Goal: Task Accomplishment & Management: Manage account settings

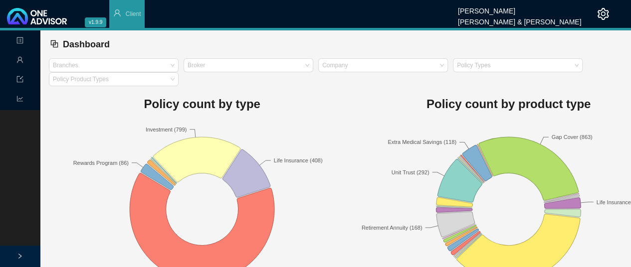
click at [333, 86] on div "Policy count by type Investment (799) Life Insurance (408) Medical Cover (2413)…" at bounding box center [202, 191] width 306 height 211
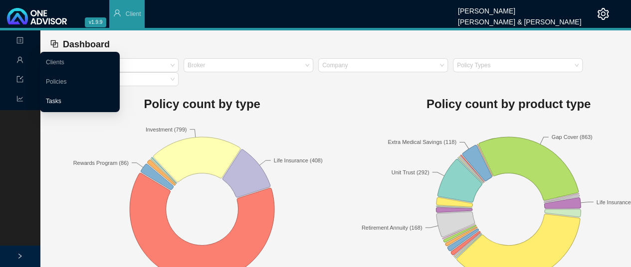
click at [53, 102] on link "Tasks" at bounding box center [53, 101] width 15 height 7
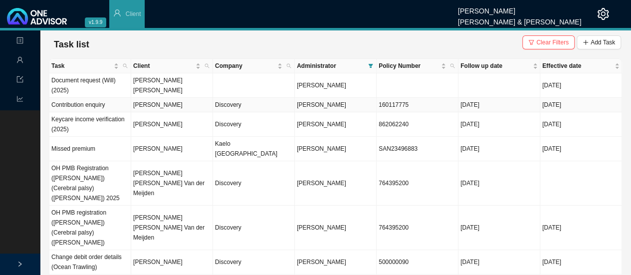
drag, startPoint x: 167, startPoint y: 102, endPoint x: 229, endPoint y: 97, distance: 62.6
click at [168, 102] on td "[PERSON_NAME]" at bounding box center [172, 105] width 82 height 14
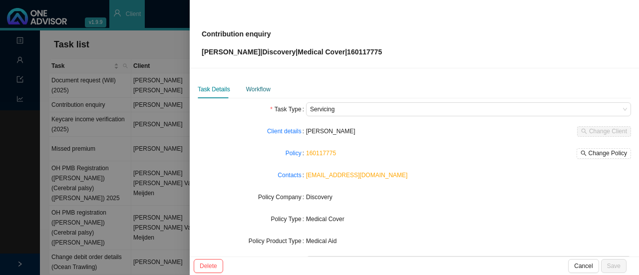
click at [266, 86] on div "Workflow" at bounding box center [258, 89] width 24 height 10
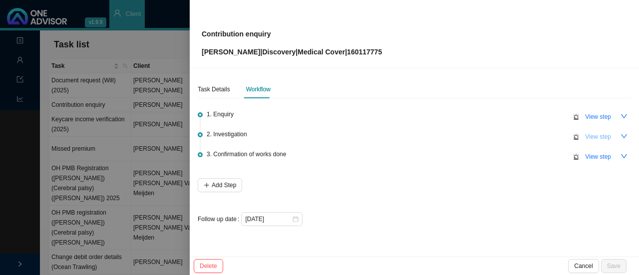
click at [595, 136] on span "View step" at bounding box center [598, 137] width 26 height 10
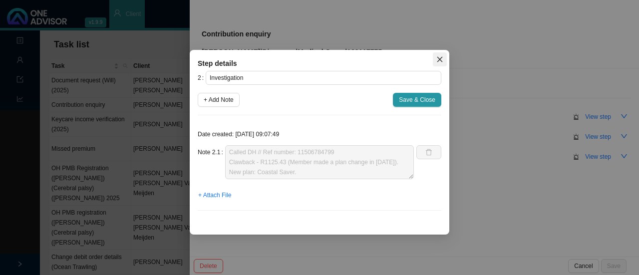
drag, startPoint x: 440, startPoint y: 56, endPoint x: 459, endPoint y: 60, distance: 18.8
click at [441, 56] on icon "close" at bounding box center [439, 59] width 7 height 7
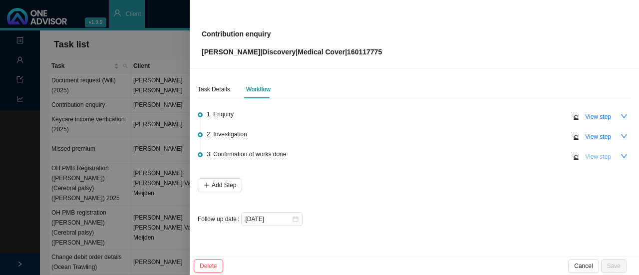
click at [604, 155] on span "View step" at bounding box center [598, 157] width 26 height 10
type input "Confirmation of works done"
type textarea "Sent clawback calculation to client // Overexpenditure of medical savings for t…"
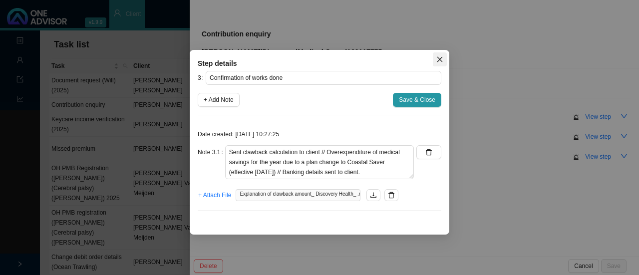
click at [441, 60] on icon "close" at bounding box center [439, 59] width 5 height 5
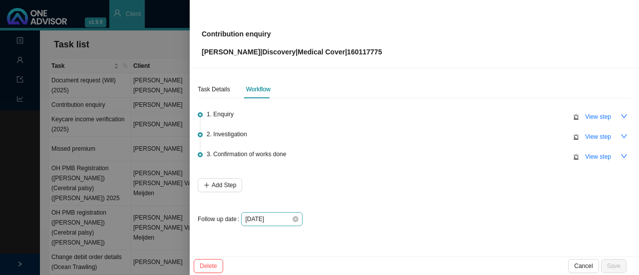
click at [296, 214] on div "[DATE]" at bounding box center [271, 219] width 53 height 10
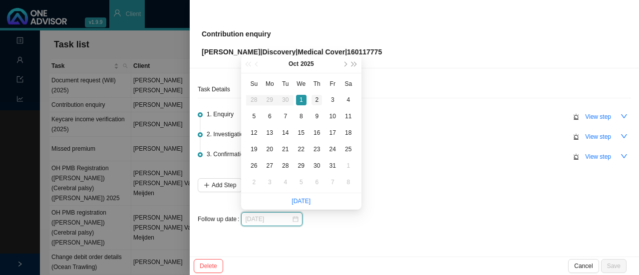
type input "[DATE]"
click at [319, 99] on div "2" at bounding box center [316, 100] width 10 height 10
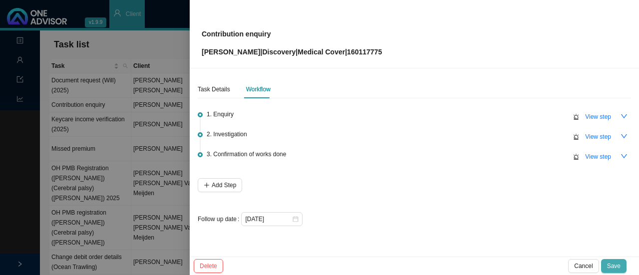
click at [612, 260] on button "Save" at bounding box center [613, 266] width 25 height 14
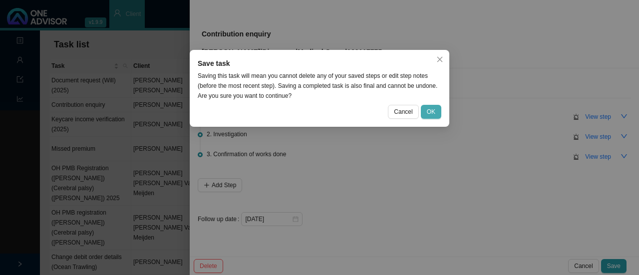
click at [430, 109] on span "OK" at bounding box center [431, 112] width 8 height 10
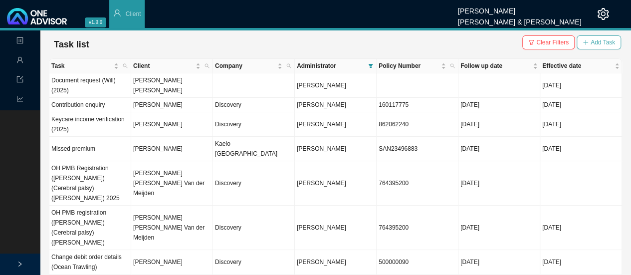
click at [609, 43] on span "Add Task" at bounding box center [603, 42] width 24 height 10
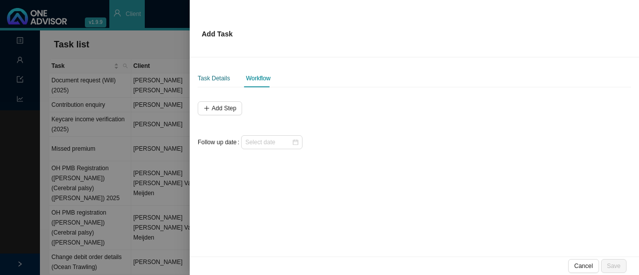
click at [215, 79] on div "Task Details" at bounding box center [214, 78] width 32 height 10
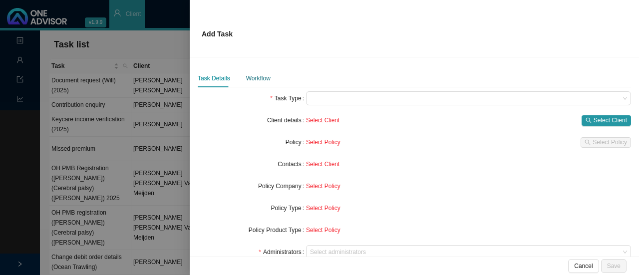
click at [254, 74] on div "Workflow" at bounding box center [258, 78] width 24 height 10
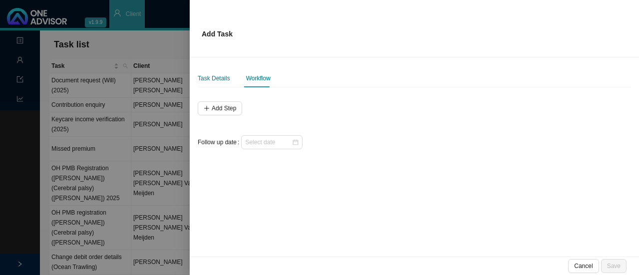
click at [223, 80] on div "Task Details" at bounding box center [214, 78] width 32 height 10
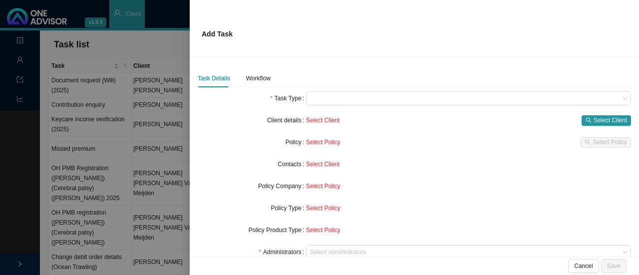
scroll to position [50, 0]
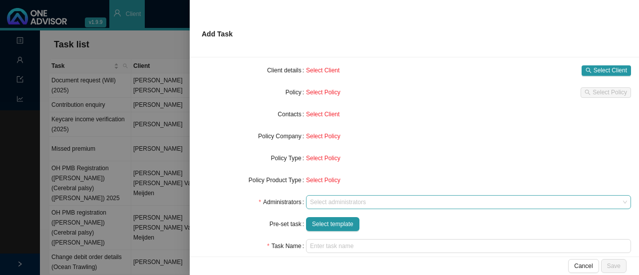
click at [329, 201] on div at bounding box center [463, 202] width 311 height 7
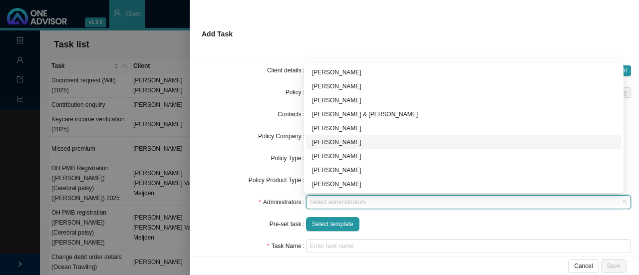
drag, startPoint x: 333, startPoint y: 140, endPoint x: 400, endPoint y: 133, distance: 67.2
click at [333, 141] on div "[PERSON_NAME]" at bounding box center [463, 142] width 303 height 10
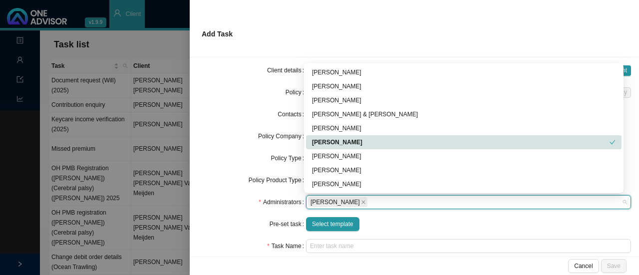
drag, startPoint x: 325, startPoint y: 138, endPoint x: 334, endPoint y: 139, distance: 9.1
click at [328, 138] on div "[PERSON_NAME]" at bounding box center [460, 142] width 297 height 10
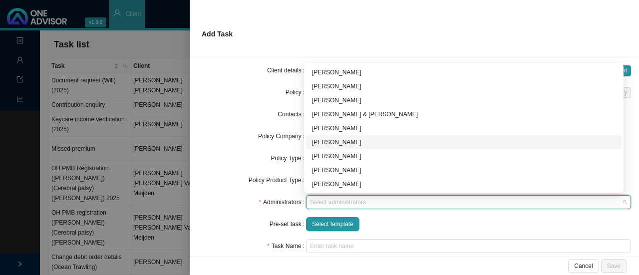
click at [326, 142] on div "[PERSON_NAME]" at bounding box center [463, 142] width 303 height 10
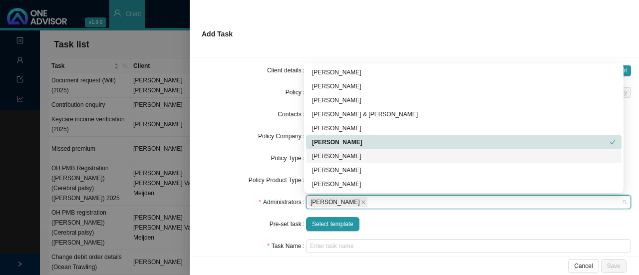
click at [226, 177] on div "Policy Product Type" at bounding box center [252, 180] width 108 height 14
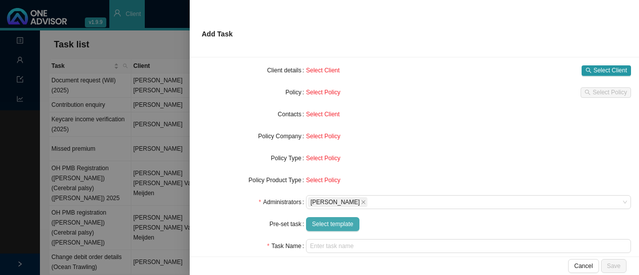
click at [331, 226] on span "Select template" at bounding box center [332, 224] width 41 height 10
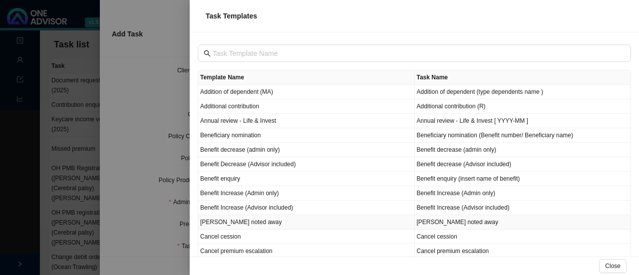
click at [243, 223] on td "[PERSON_NAME] noted away" at bounding box center [306, 222] width 217 height 14
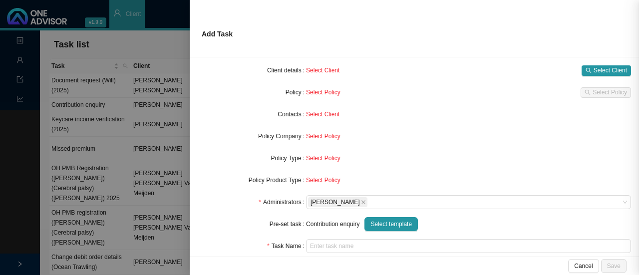
type input "[PERSON_NAME] noted away"
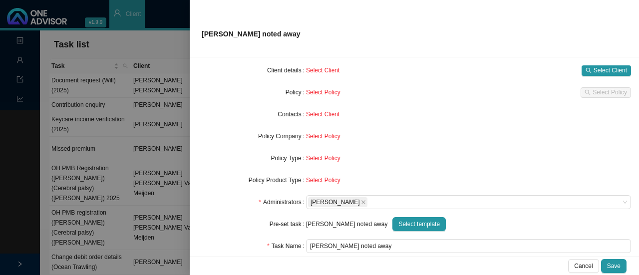
scroll to position [106, 0]
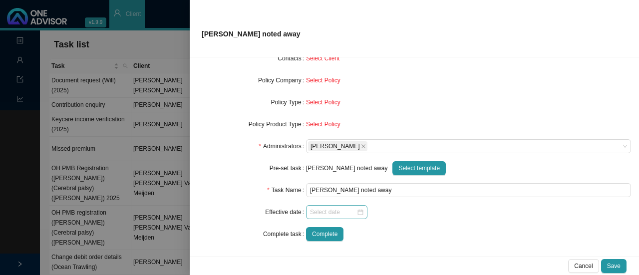
click at [356, 213] on div at bounding box center [336, 212] width 53 height 10
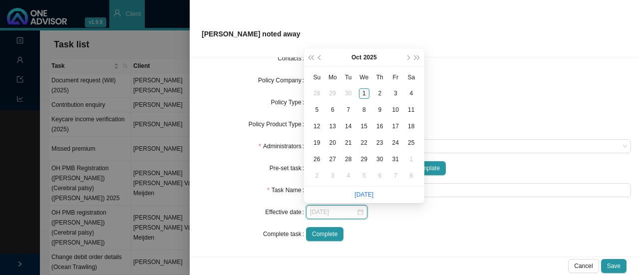
type input "[DATE]"
click at [364, 92] on div "1" at bounding box center [364, 93] width 10 height 10
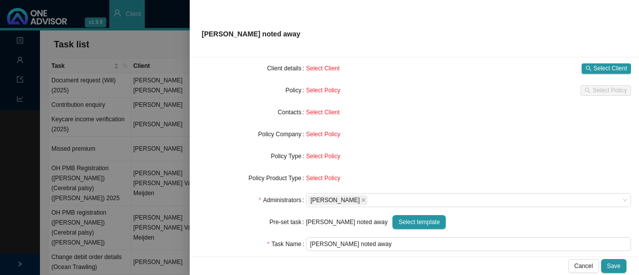
scroll to position [0, 0]
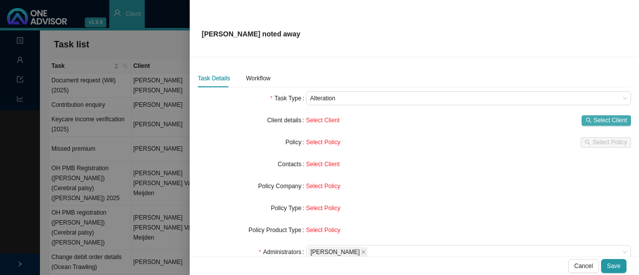
click at [597, 118] on span "Select Client" at bounding box center [609, 120] width 33 height 10
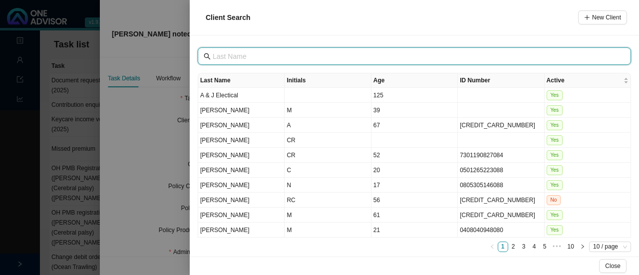
click at [272, 55] on input "text" at bounding box center [415, 56] width 405 height 11
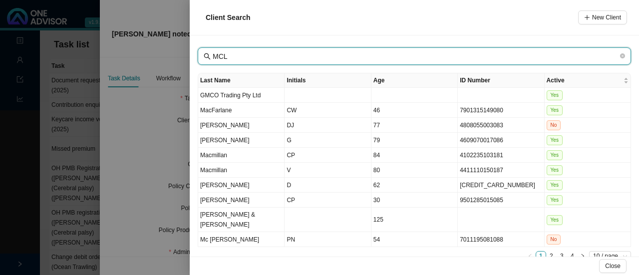
drag, startPoint x: 227, startPoint y: 56, endPoint x: 175, endPoint y: 44, distance: 53.4
click at [175, 44] on div "Client Search New Client MCL Last Name Initials Age ID Number Active GMCO Tradi…" at bounding box center [319, 137] width 639 height 275
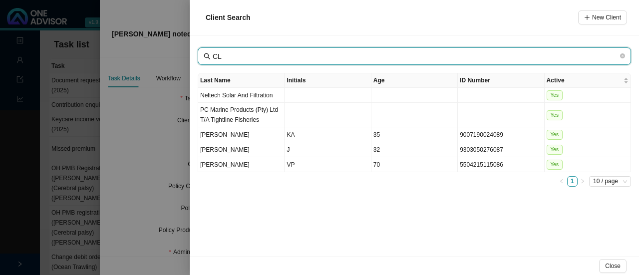
type input "C"
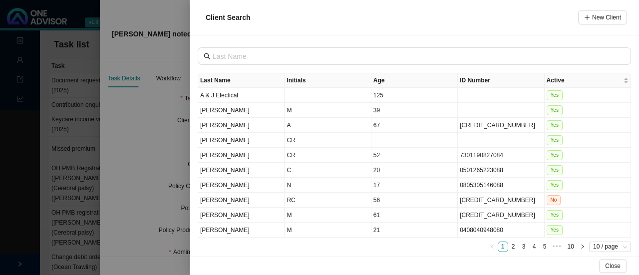
click at [476, 78] on th "ID Number" at bounding box center [501, 80] width 86 height 14
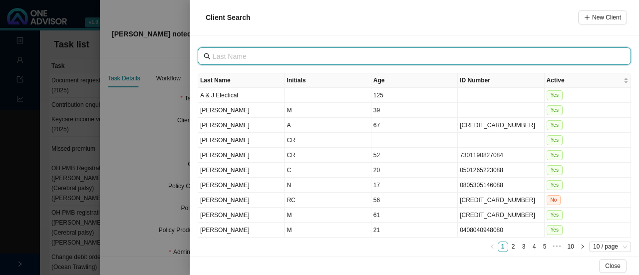
click at [240, 56] on input "text" at bounding box center [415, 56] width 405 height 11
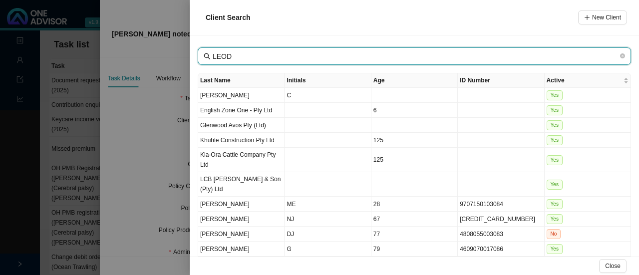
type input "LEOD"
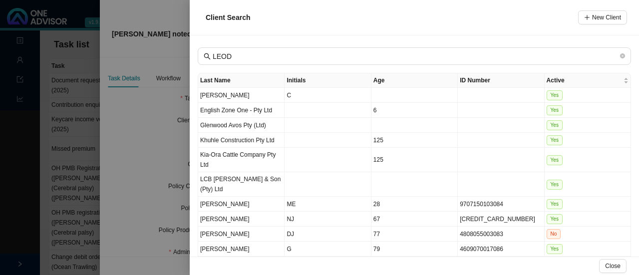
click at [580, 263] on icon "right" at bounding box center [582, 265] width 5 height 5
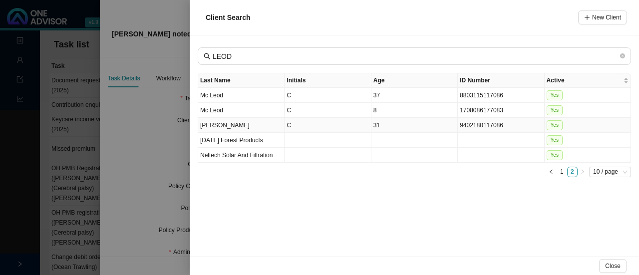
click at [390, 126] on td "31" at bounding box center [414, 125] width 86 height 15
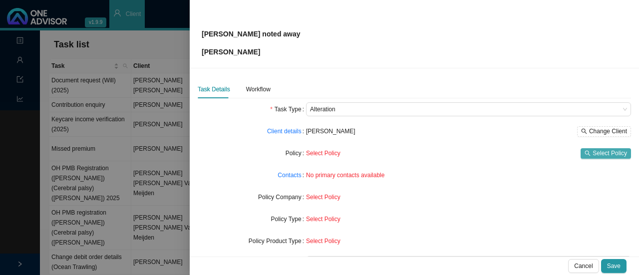
click at [603, 148] on span "Select Policy" at bounding box center [609, 153] width 34 height 10
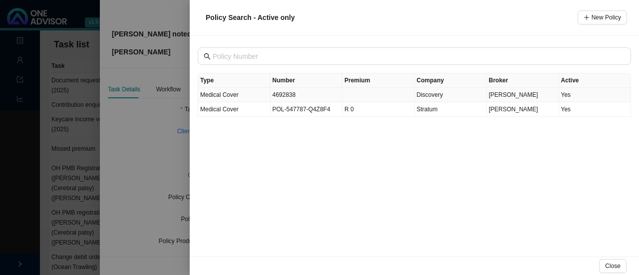
click at [292, 94] on td "4692838" at bounding box center [306, 95] width 72 height 14
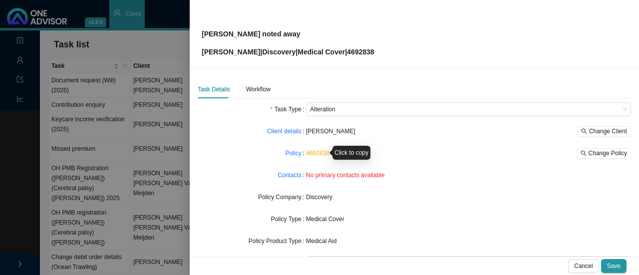
click at [321, 153] on link "4692838" at bounding box center [317, 153] width 23 height 7
click at [290, 154] on link "Policy" at bounding box center [293, 153] width 16 height 10
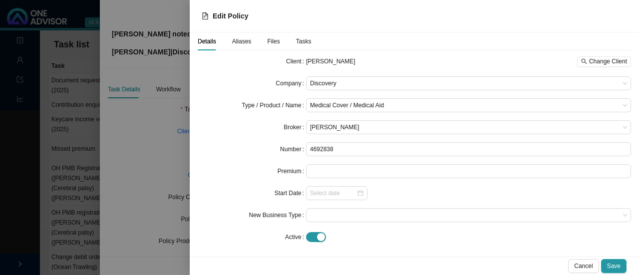
click at [243, 42] on span "Aliases" at bounding box center [241, 41] width 19 height 6
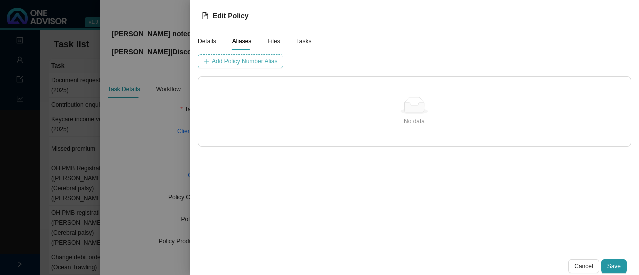
click at [230, 56] on span "Add Policy Number Alias" at bounding box center [244, 61] width 65 height 10
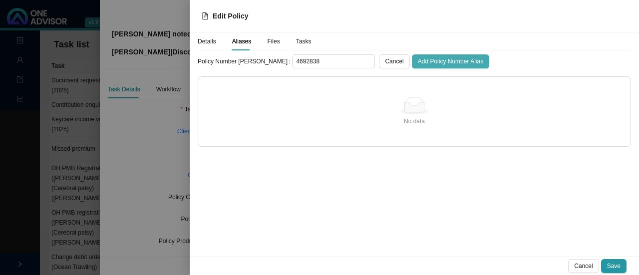
type input "4692838"
click at [418, 58] on span "Add Policy Number Alias" at bounding box center [450, 61] width 65 height 10
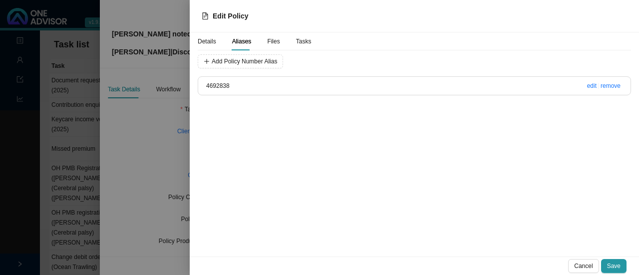
click at [212, 41] on span "Details" at bounding box center [207, 41] width 18 height 6
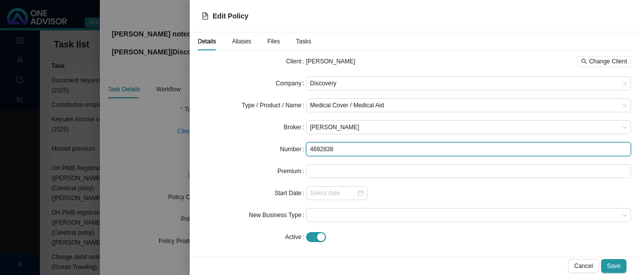
drag, startPoint x: 325, startPoint y: 148, endPoint x: 283, endPoint y: 143, distance: 41.7
click at [283, 143] on div "Number 4692838" at bounding box center [414, 149] width 433 height 14
paste input "82"
type input "469283882"
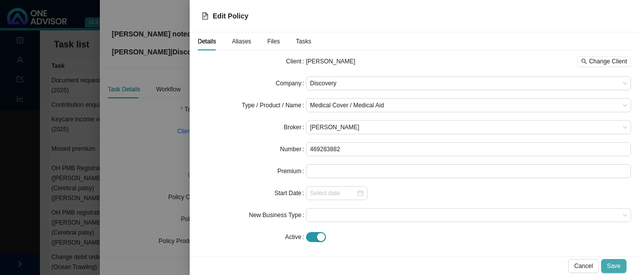
click at [616, 263] on span "Save" at bounding box center [613, 266] width 13 height 10
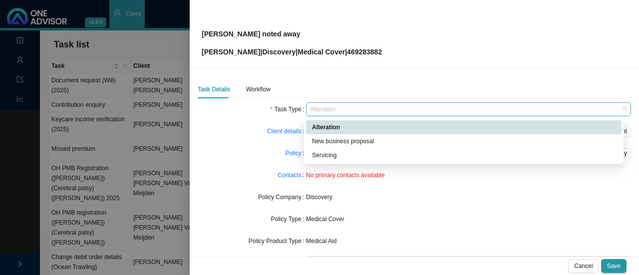
click at [335, 106] on span "Alteration" at bounding box center [468, 109] width 317 height 13
click at [327, 154] on div "Servicing" at bounding box center [463, 155] width 303 height 10
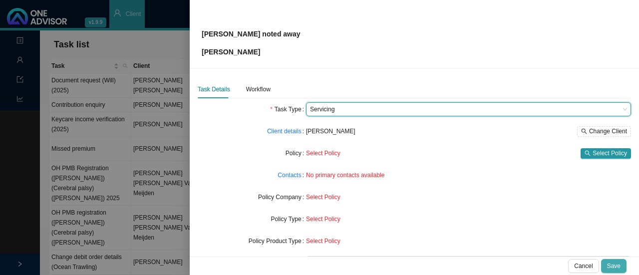
click at [609, 265] on span "Save" at bounding box center [613, 266] width 13 height 10
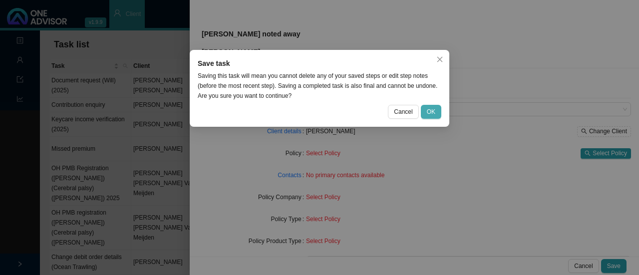
click at [430, 109] on span "OK" at bounding box center [431, 112] width 8 height 10
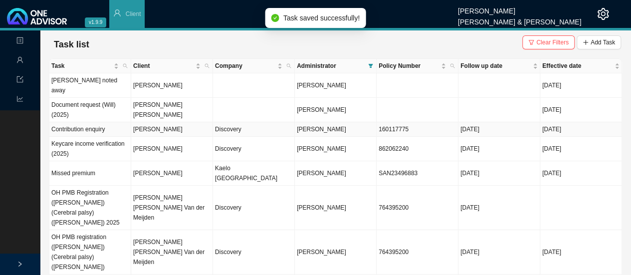
click at [160, 122] on td "[PERSON_NAME]" at bounding box center [172, 129] width 82 height 14
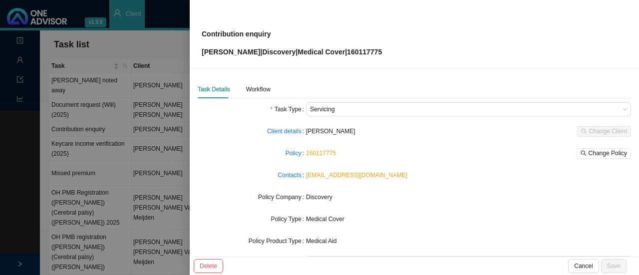
click at [159, 136] on div at bounding box center [319, 137] width 639 height 275
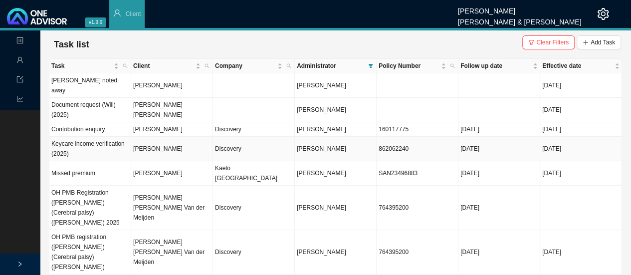
click at [163, 138] on td "[PERSON_NAME]" at bounding box center [172, 149] width 82 height 24
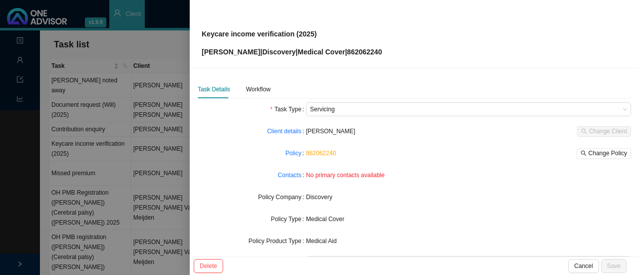
click at [158, 152] on div at bounding box center [319, 137] width 639 height 275
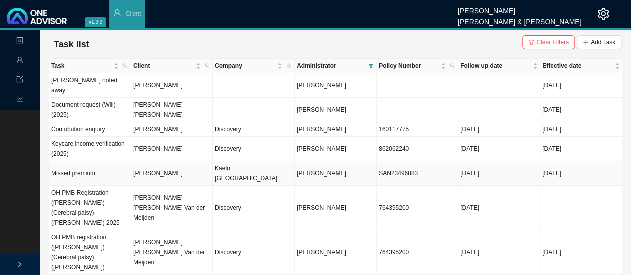
click at [163, 161] on td "[PERSON_NAME]" at bounding box center [172, 173] width 82 height 24
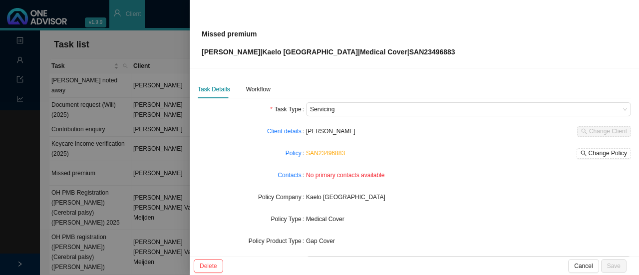
click at [160, 174] on div at bounding box center [319, 137] width 639 height 275
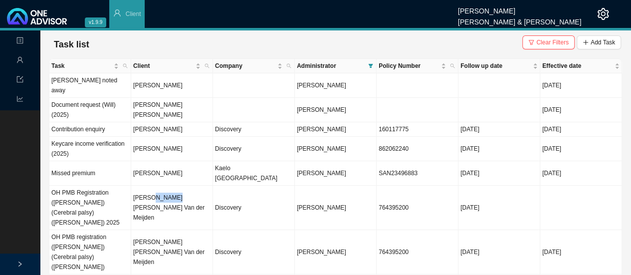
click at [160, 186] on td "[PERSON_NAME] [PERSON_NAME] Van der Meijden" at bounding box center [172, 208] width 82 height 44
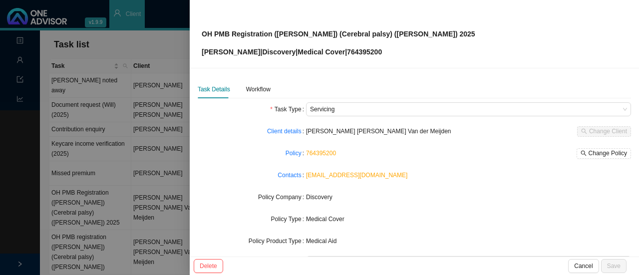
click at [152, 214] on div at bounding box center [319, 137] width 639 height 275
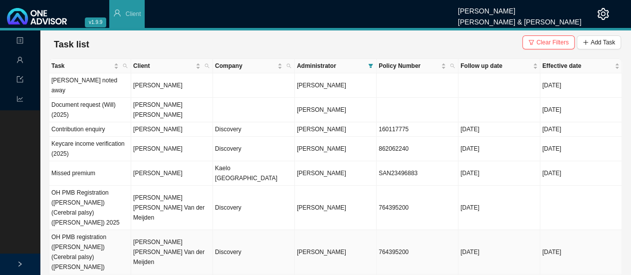
click at [152, 230] on td "[PERSON_NAME] [PERSON_NAME] Van der Meijden" at bounding box center [172, 252] width 82 height 44
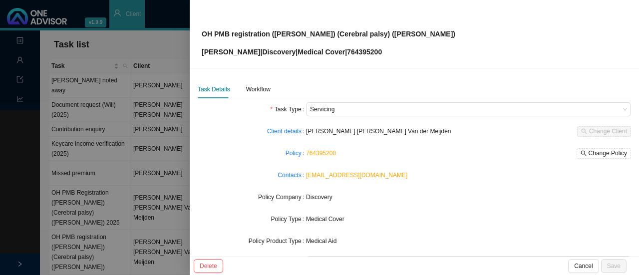
click at [151, 250] on div at bounding box center [319, 137] width 639 height 275
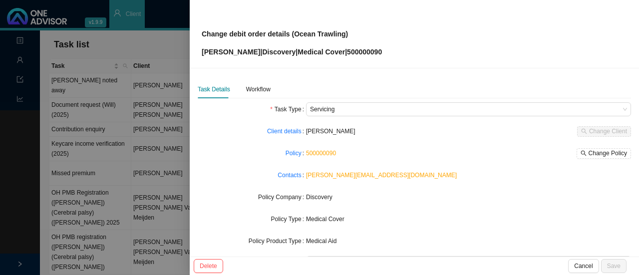
click at [149, 232] on div at bounding box center [319, 137] width 639 height 275
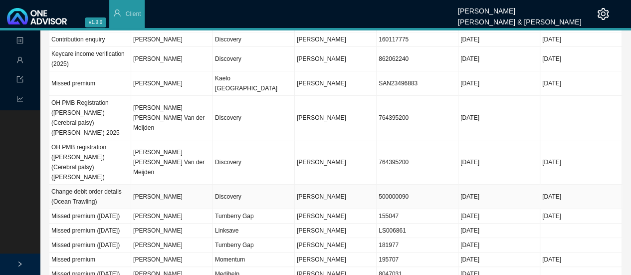
scroll to position [100, 0]
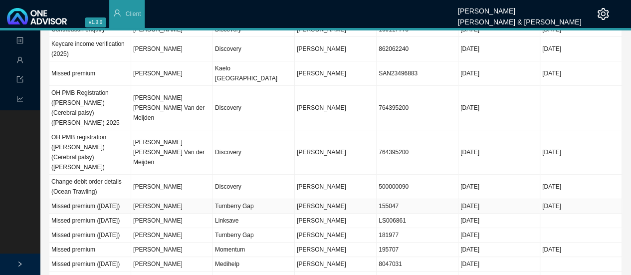
click at [147, 199] on td "[PERSON_NAME]" at bounding box center [172, 206] width 82 height 14
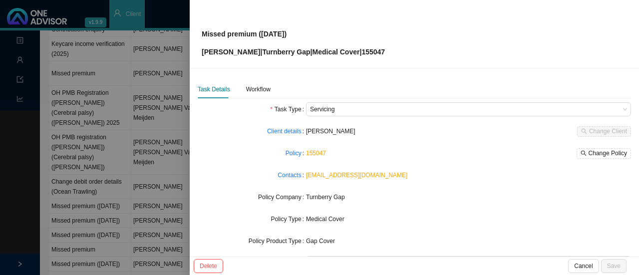
drag, startPoint x: 147, startPoint y: 197, endPoint x: 153, endPoint y: 197, distance: 5.5
click at [148, 197] on div at bounding box center [319, 137] width 639 height 275
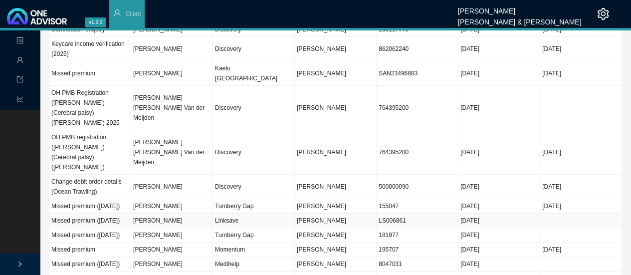
click at [158, 214] on td "[PERSON_NAME]" at bounding box center [172, 221] width 82 height 14
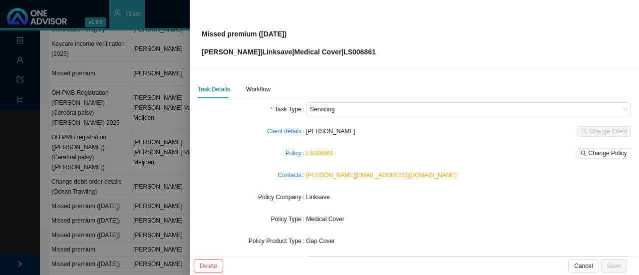
click at [152, 222] on div at bounding box center [319, 137] width 639 height 275
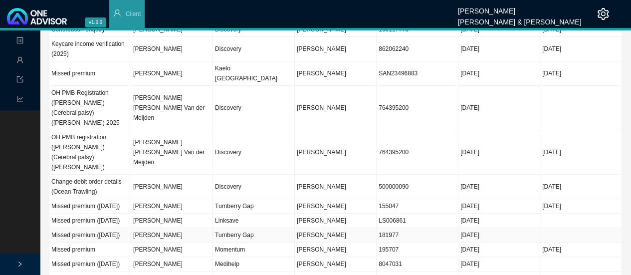
click at [155, 228] on td "[PERSON_NAME]" at bounding box center [172, 235] width 82 height 14
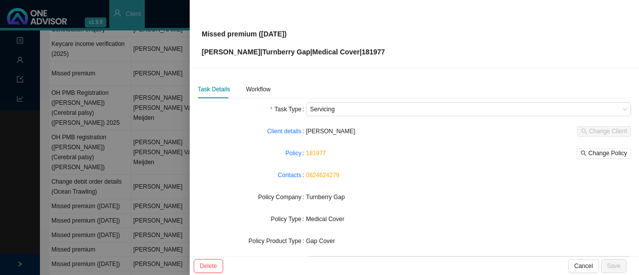
click at [141, 234] on div at bounding box center [319, 137] width 639 height 275
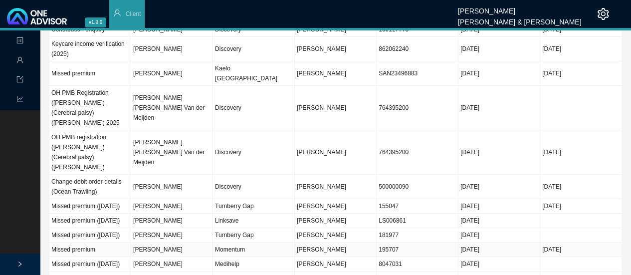
click at [162, 243] on td "[PERSON_NAME]" at bounding box center [172, 250] width 82 height 14
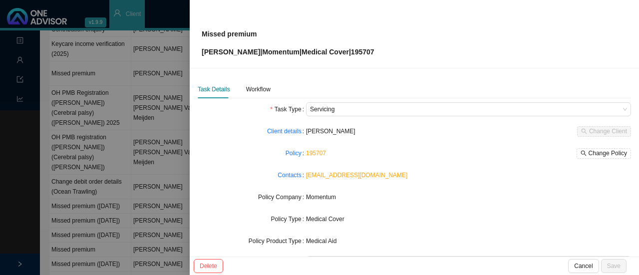
click at [150, 251] on div at bounding box center [319, 137] width 639 height 275
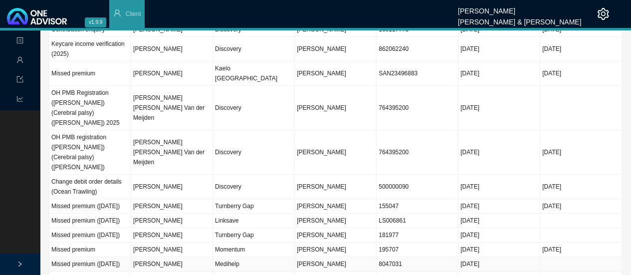
click at [160, 257] on td "[PERSON_NAME]" at bounding box center [172, 264] width 82 height 14
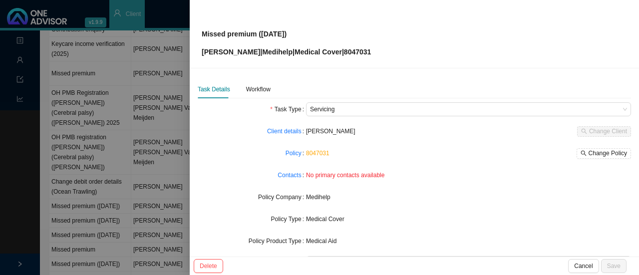
click at [163, 147] on div at bounding box center [319, 137] width 639 height 275
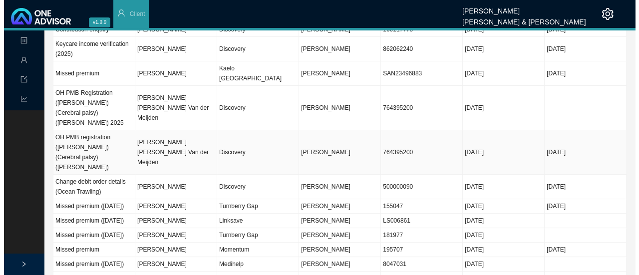
scroll to position [0, 0]
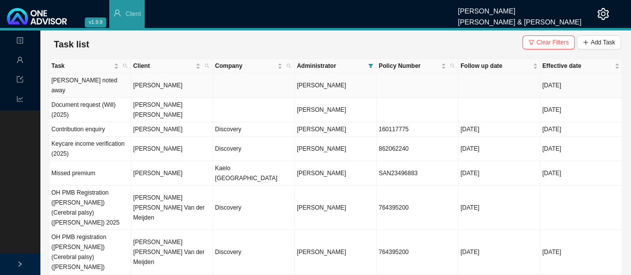
click at [152, 78] on td "[PERSON_NAME]" at bounding box center [172, 85] width 82 height 24
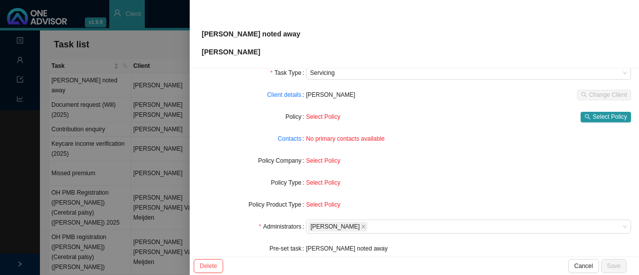
scroll to position [50, 0]
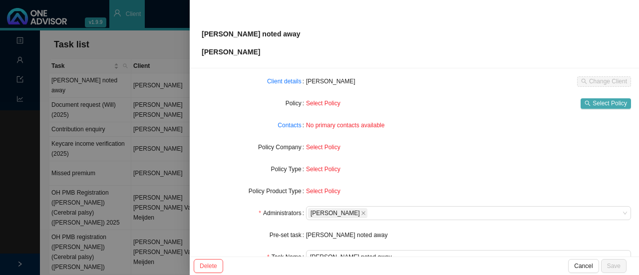
click at [592, 107] on span "Select Policy" at bounding box center [609, 103] width 34 height 10
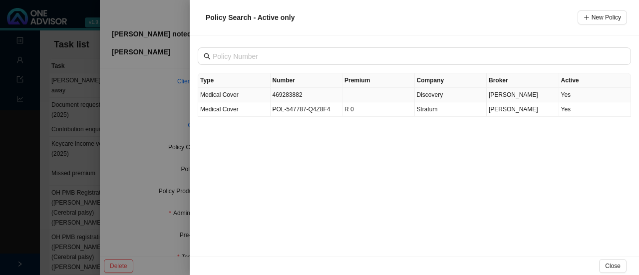
click at [293, 95] on td "469283882" at bounding box center [306, 95] width 72 height 14
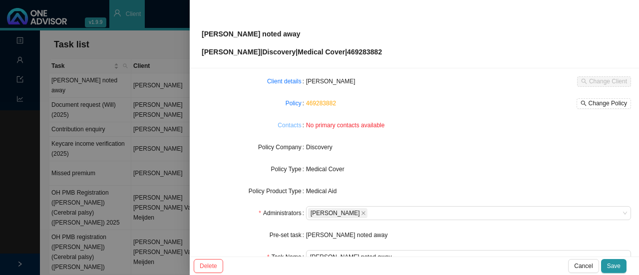
click at [287, 125] on link "Contacts" at bounding box center [288, 125] width 23 height 10
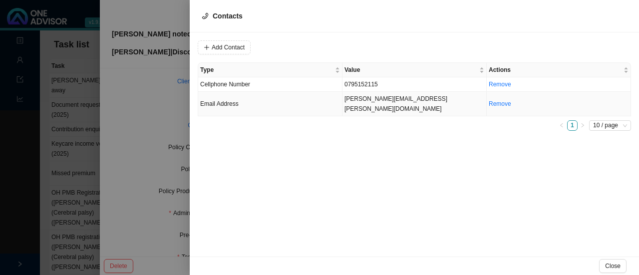
click at [357, 96] on td "[PERSON_NAME][EMAIL_ADDRESS][PERSON_NAME][DOMAIN_NAME]" at bounding box center [414, 104] width 144 height 24
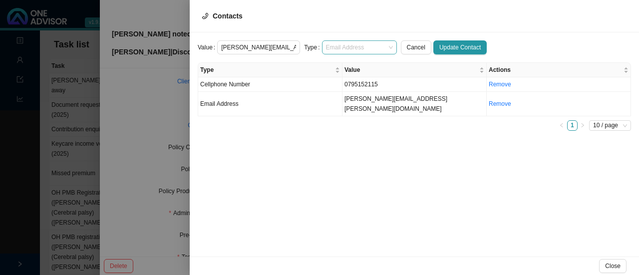
click at [348, 49] on span "Email Address" at bounding box center [359, 47] width 67 height 13
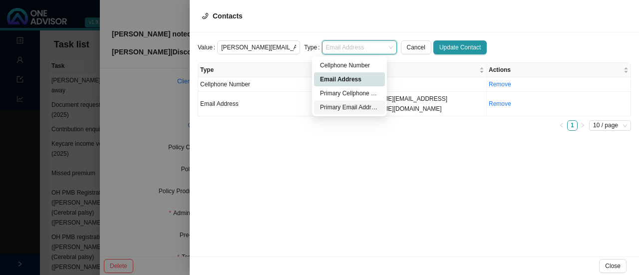
drag, startPoint x: 339, startPoint y: 106, endPoint x: 367, endPoint y: 100, distance: 28.6
click at [340, 105] on div "Primary Email Address" at bounding box center [349, 107] width 59 height 10
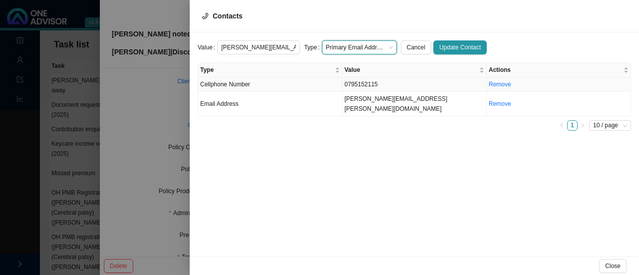
click at [353, 79] on td "0795152115" at bounding box center [414, 84] width 144 height 14
click at [348, 50] on span "Cellphone Number" at bounding box center [359, 47] width 67 height 13
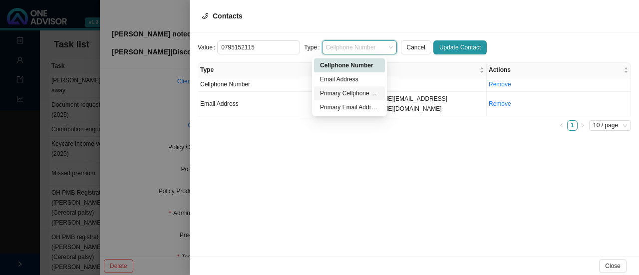
drag, startPoint x: 346, startPoint y: 91, endPoint x: 365, endPoint y: 96, distance: 20.1
click at [349, 90] on div "Primary Cellphone Number" at bounding box center [349, 93] width 59 height 10
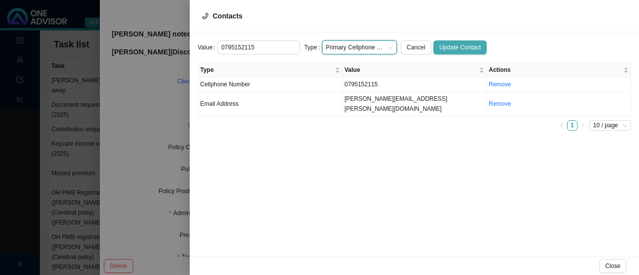
click at [442, 43] on span "Update Contact" at bounding box center [459, 47] width 41 height 10
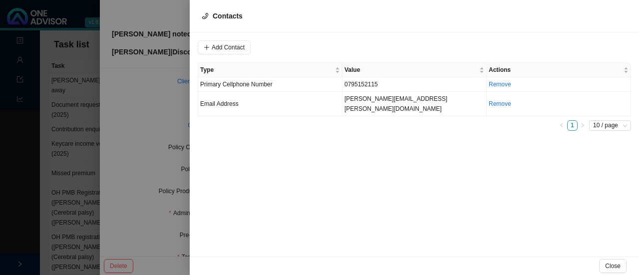
click at [153, 109] on div at bounding box center [319, 137] width 639 height 275
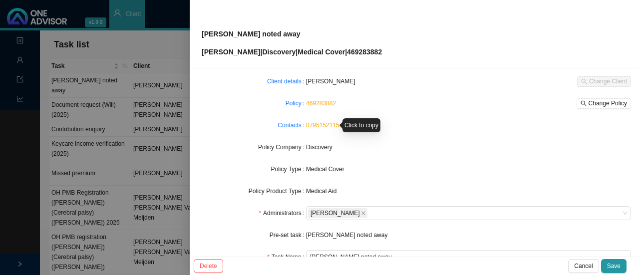
click at [321, 123] on link "0795152115" at bounding box center [322, 125] width 33 height 7
click at [287, 126] on link "Contacts" at bounding box center [288, 125] width 23 height 10
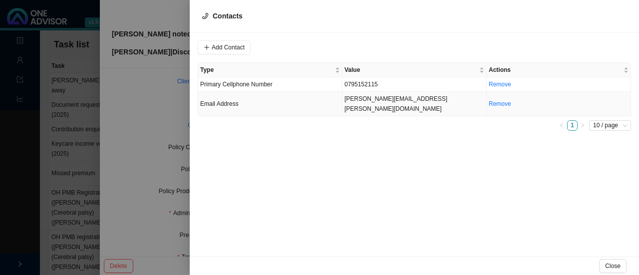
drag, startPoint x: 359, startPoint y: 99, endPoint x: 387, endPoint y: 98, distance: 28.0
click at [359, 99] on td "[PERSON_NAME][EMAIL_ADDRESS][PERSON_NAME][DOMAIN_NAME]" at bounding box center [414, 104] width 144 height 24
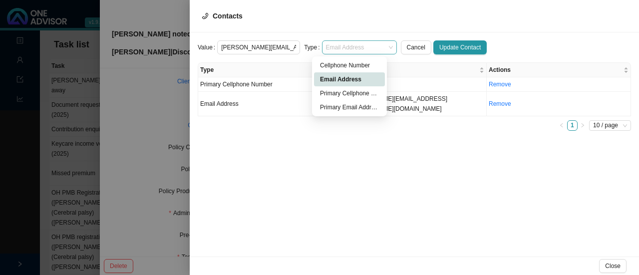
click at [349, 47] on span "Email Address" at bounding box center [359, 47] width 67 height 13
click at [342, 106] on div "Primary Email Address" at bounding box center [349, 107] width 59 height 10
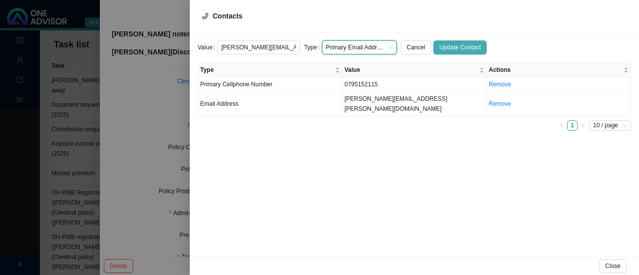
click at [445, 47] on span "Update Contact" at bounding box center [459, 47] width 41 height 10
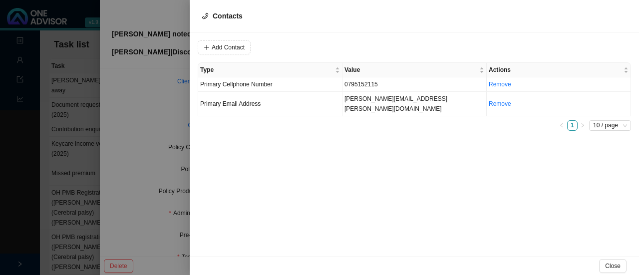
click at [153, 110] on div at bounding box center [319, 137] width 639 height 275
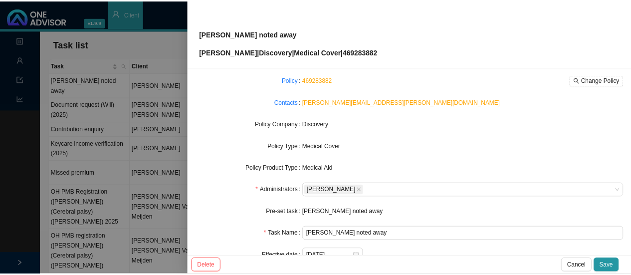
scroll to position [0, 0]
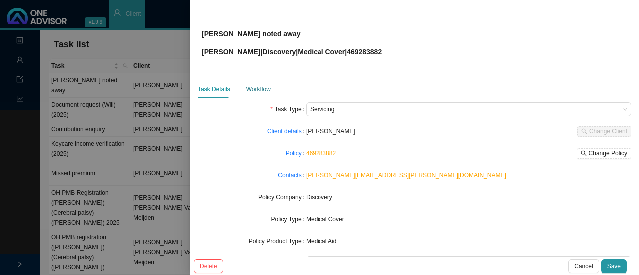
click at [252, 89] on div "Workflow" at bounding box center [258, 89] width 24 height 10
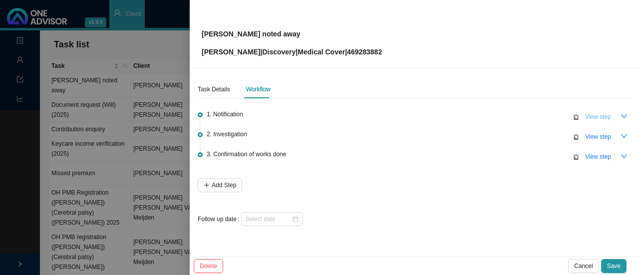
click at [605, 115] on span "View step" at bounding box center [598, 117] width 26 height 10
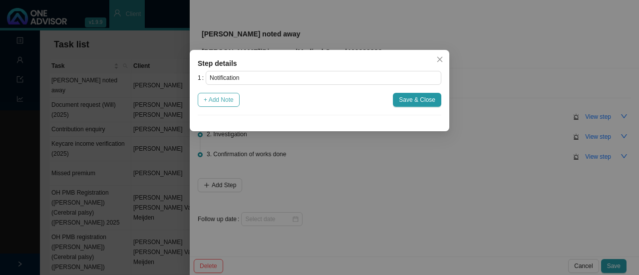
click at [225, 98] on span "+ Add Note" at bounding box center [219, 100] width 30 height 10
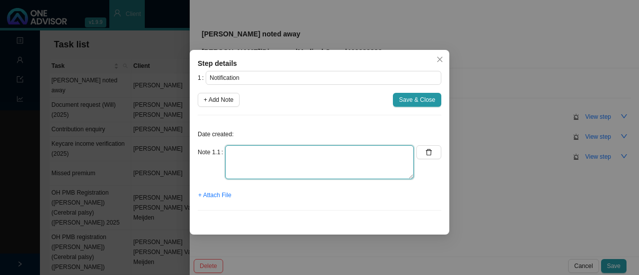
click at [239, 163] on textarea at bounding box center [319, 162] width 189 height 34
type textarea "DH notification - Broker noted away"
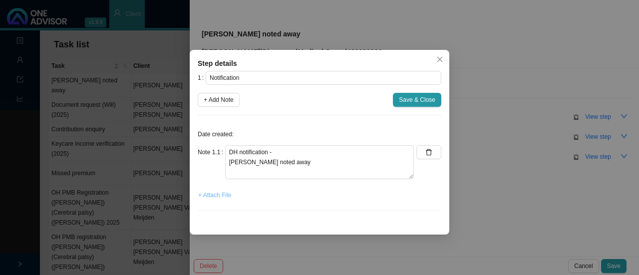
click at [211, 195] on span "+ Attach File" at bounding box center [214, 195] width 33 height 10
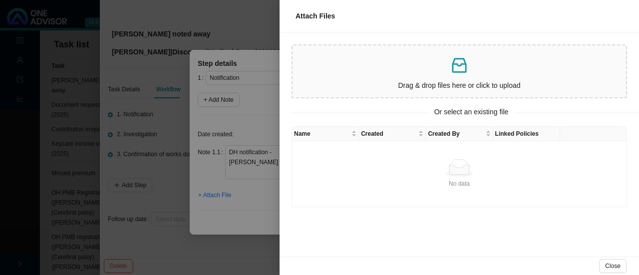
click at [347, 67] on p at bounding box center [458, 65] width 325 height 20
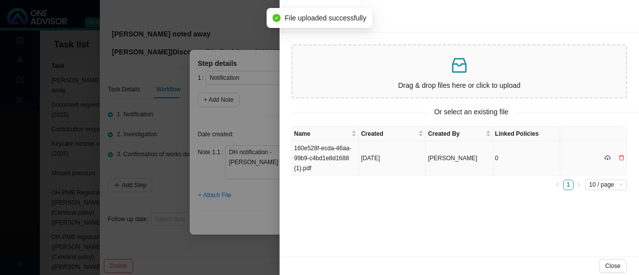
click at [314, 161] on td "160e528f-ecda-46aa-99b9-c4bd1e8d1688 (1).pdf" at bounding box center [325, 158] width 67 height 34
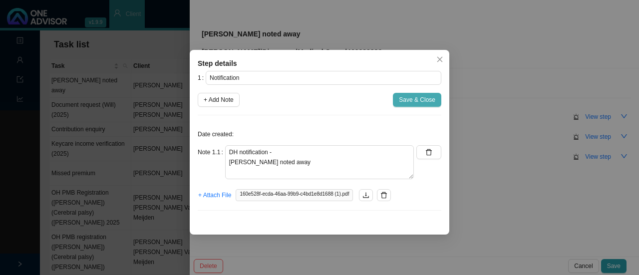
click at [410, 95] on span "Save & Close" at bounding box center [417, 100] width 36 height 10
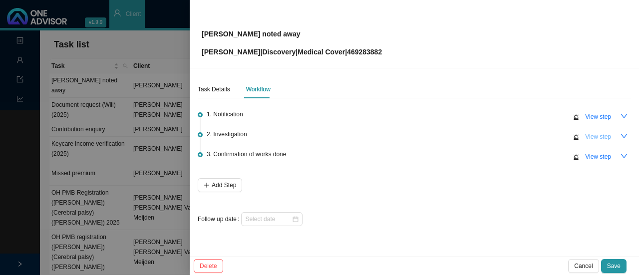
click at [587, 138] on span "View step" at bounding box center [598, 137] width 26 height 10
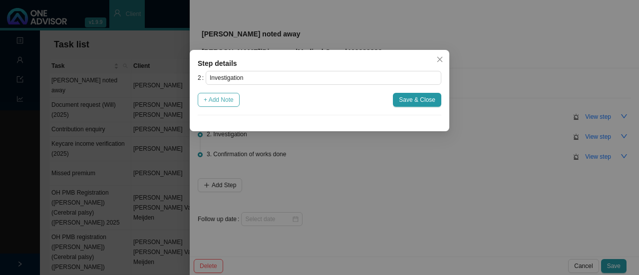
click at [225, 99] on span "+ Add Note" at bounding box center [219, 100] width 30 height 10
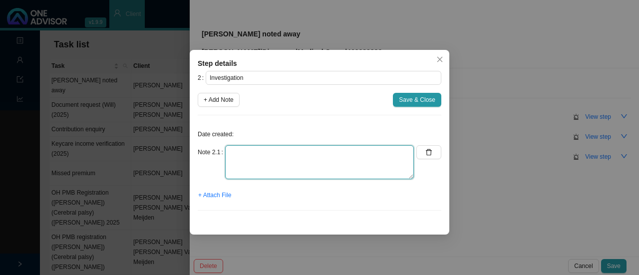
click at [245, 168] on textarea at bounding box center [319, 162] width 189 height 34
click at [272, 152] on textarea "Contacted DH // Ref number:" at bounding box center [319, 162] width 189 height 34
type textarea "Contacted DH // Andile: Ref number:"
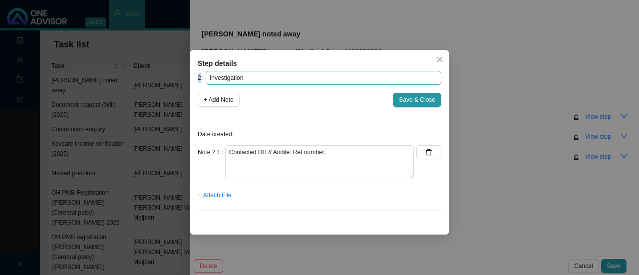
drag, startPoint x: 276, startPoint y: 60, endPoint x: 314, endPoint y: 73, distance: 40.7
click at [314, 73] on div "Step details 2 Investigation + Add Note Save & Close Date created: Note 2.1 Con…" at bounding box center [319, 142] width 259 height 185
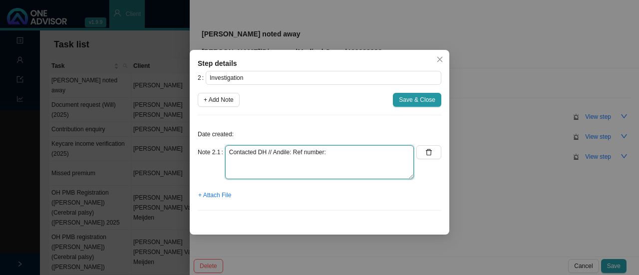
drag, startPoint x: 325, startPoint y: 150, endPoint x: 142, endPoint y: 146, distance: 183.7
click at [142, 146] on div "Step details 2 Investigation + Add Note Save & Close Date created: Note 2.1 Con…" at bounding box center [319, 137] width 639 height 275
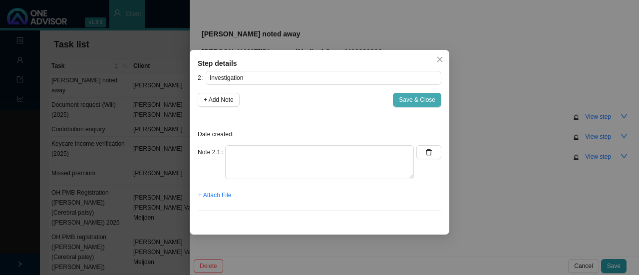
click at [416, 102] on span "Save & Close" at bounding box center [417, 100] width 36 height 10
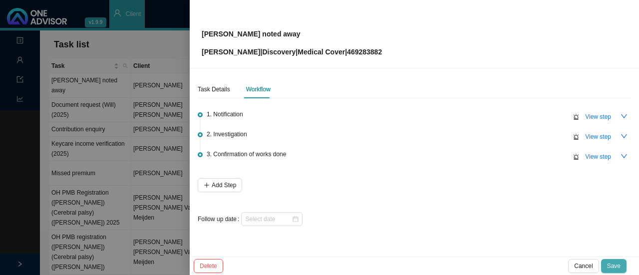
click at [616, 263] on span "Save" at bounding box center [613, 266] width 13 height 10
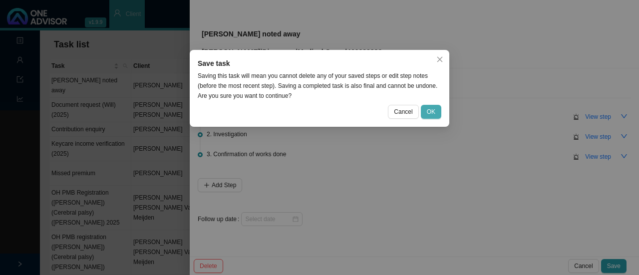
click at [429, 111] on span "OK" at bounding box center [431, 112] width 8 height 10
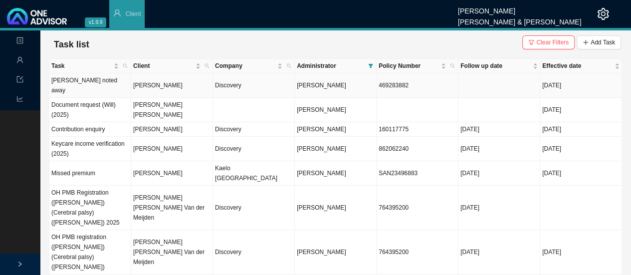
click at [318, 82] on span "[PERSON_NAME]" at bounding box center [321, 85] width 49 height 7
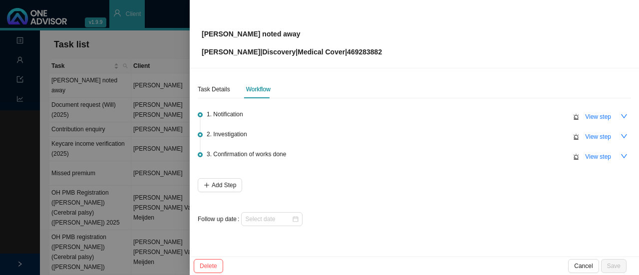
click at [257, 113] on div "1. Notification View step" at bounding box center [419, 116] width 424 height 15
click at [596, 115] on span "View step" at bounding box center [598, 117] width 26 height 10
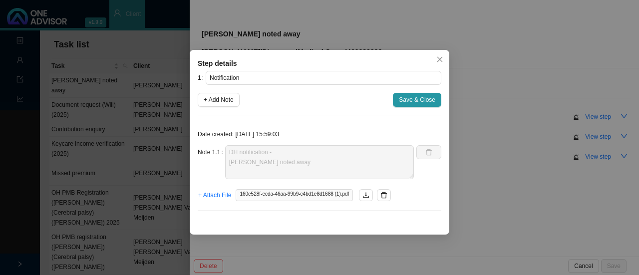
drag, startPoint x: 440, startPoint y: 59, endPoint x: 521, endPoint y: 83, distance: 84.3
click at [440, 59] on icon "close" at bounding box center [439, 59] width 7 height 7
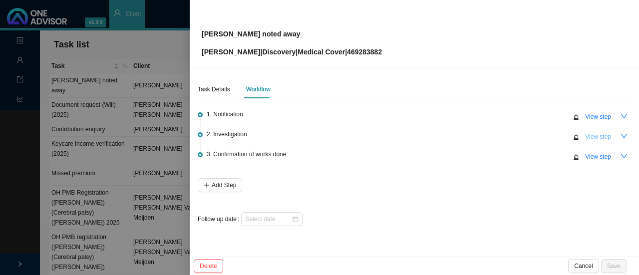
click at [604, 137] on span "View step" at bounding box center [598, 137] width 26 height 10
type input "Investigation"
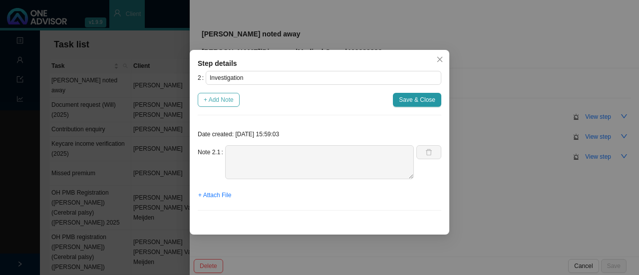
click at [220, 97] on span "+ Add Note" at bounding box center [219, 100] width 30 height 10
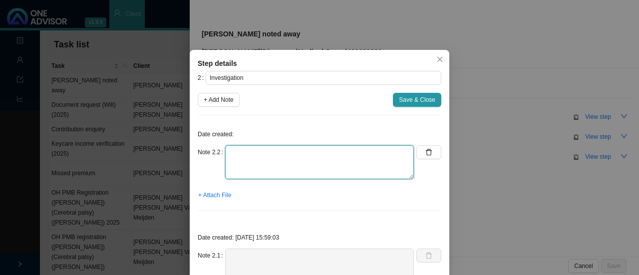
drag, startPoint x: 262, startPoint y: 162, endPoint x: 283, endPoint y: 158, distance: 21.3
click at [266, 162] on textarea at bounding box center [319, 162] width 189 height 34
paste textarea "Contacted DH // Andile: Ref number:"
drag, startPoint x: 292, startPoint y: 151, endPoint x: 304, endPoint y: 153, distance: 12.1
click at [295, 151] on textarea "Contacted DH // Andile: Ref number:" at bounding box center [319, 162] width 189 height 34
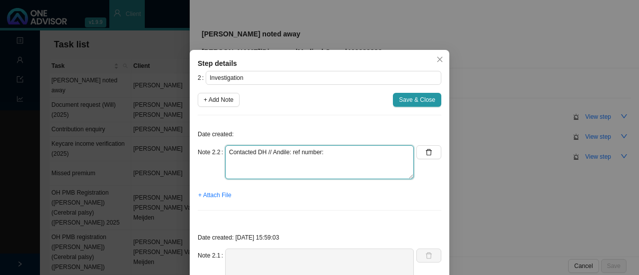
click at [335, 152] on textarea "Contacted DH // Andile: ref number:" at bounding box center [319, 162] width 189 height 34
drag, startPoint x: 332, startPoint y: 152, endPoint x: 379, endPoint y: 152, distance: 46.9
click at [333, 152] on textarea "Contacted DH // Andile: ref number:" at bounding box center [319, 162] width 189 height 34
type textarea "Contacted DH // Andile: ref number: 11511108980 Moved to an employer group"
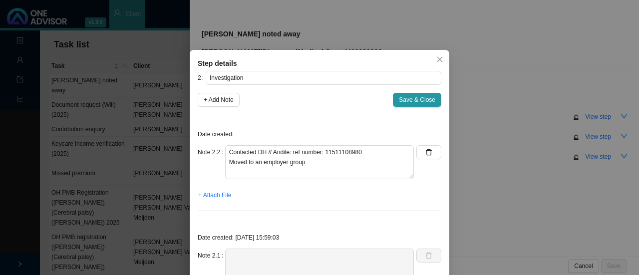
click at [431, 103] on span "Save & Close" at bounding box center [417, 100] width 36 height 10
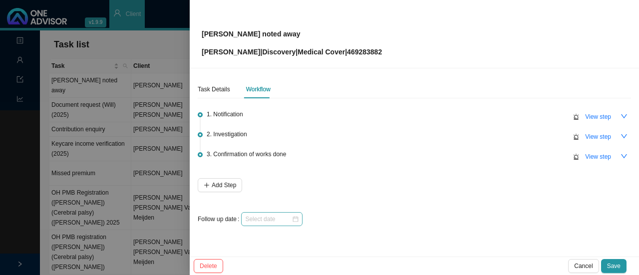
click at [295, 217] on div at bounding box center [271, 219] width 53 height 10
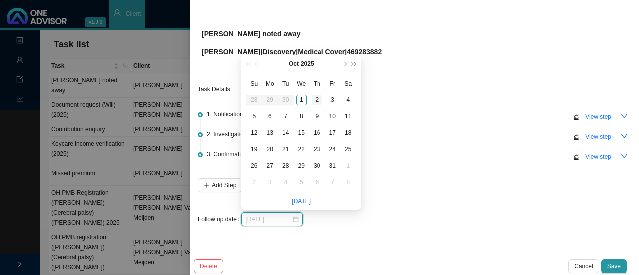
type input "[DATE]"
click at [317, 99] on div "2" at bounding box center [316, 100] width 10 height 10
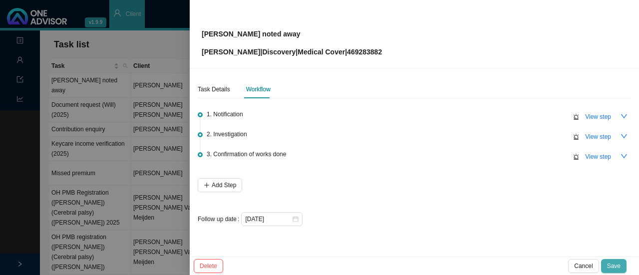
click at [615, 265] on span "Save" at bounding box center [613, 266] width 13 height 10
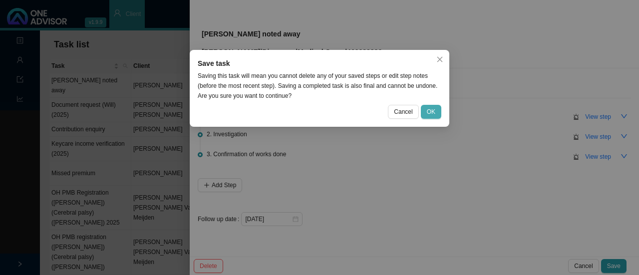
click at [432, 109] on span "OK" at bounding box center [431, 112] width 8 height 10
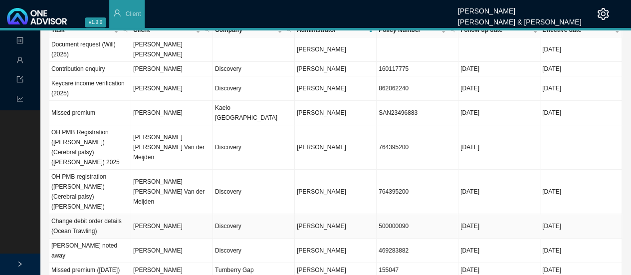
scroll to position [50, 0]
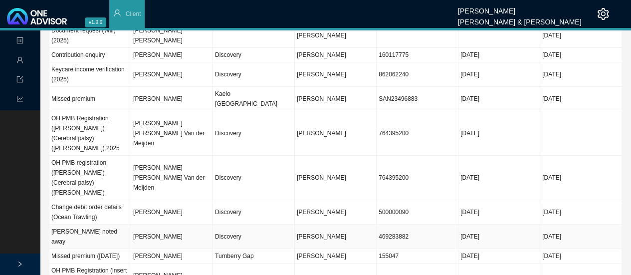
click at [160, 225] on td "[PERSON_NAME]" at bounding box center [172, 237] width 82 height 24
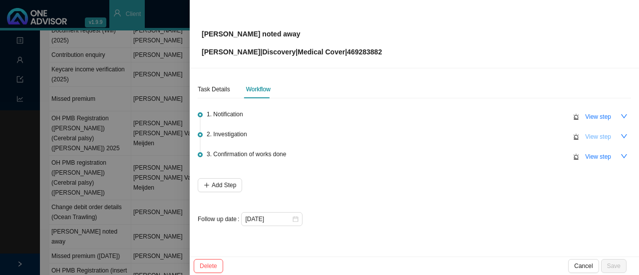
click at [593, 134] on span "View step" at bounding box center [598, 137] width 26 height 10
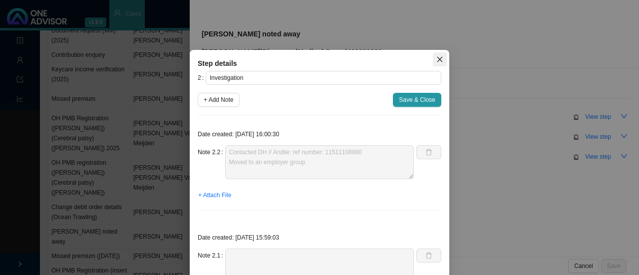
drag, startPoint x: 435, startPoint y: 62, endPoint x: 436, endPoint y: 85, distance: 23.5
click at [436, 62] on icon "close" at bounding box center [439, 59] width 7 height 7
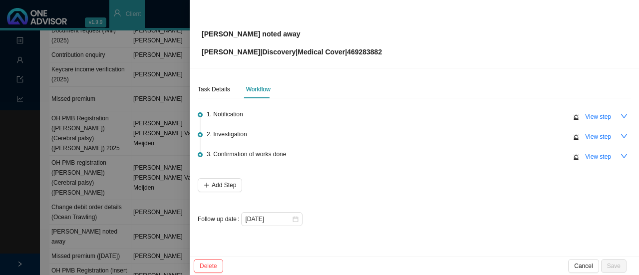
click at [113, 45] on div at bounding box center [319, 137] width 639 height 275
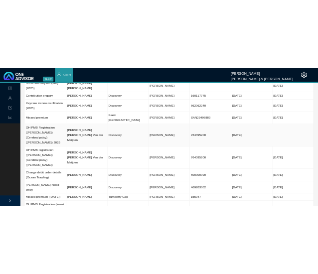
scroll to position [0, 0]
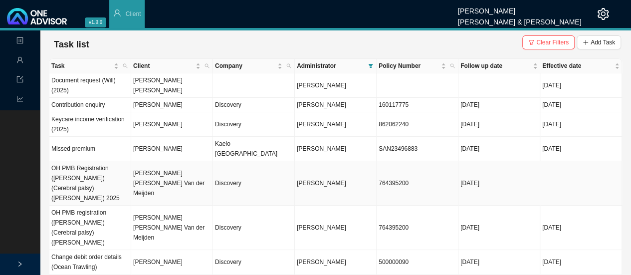
click at [145, 166] on td "[PERSON_NAME] [PERSON_NAME] Van der Meijden" at bounding box center [172, 183] width 82 height 44
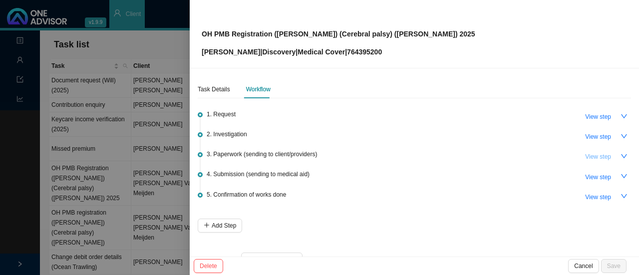
click at [593, 156] on span "View step" at bounding box center [598, 157] width 26 height 10
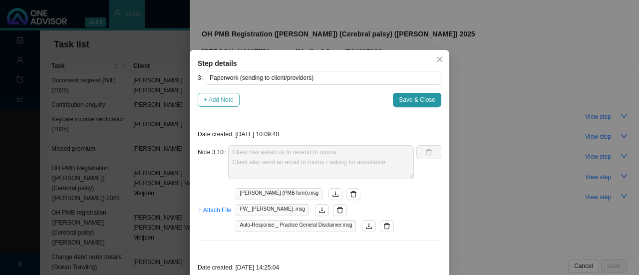
click at [211, 100] on span "+ Add Note" at bounding box center [219, 100] width 30 height 10
type textarea "Client has asked us to resend to rooms Client also send an email to rooms - ask…"
type textarea "Called rooms - 23 / 25/ 28 / 30 September (No answer) Informed client - she wil…"
type textarea "Sent to new email address (Client got a different address) Response from rooms:…"
type textarea "Contacted client // Informed client: tried to contact the rooms multiple times.…"
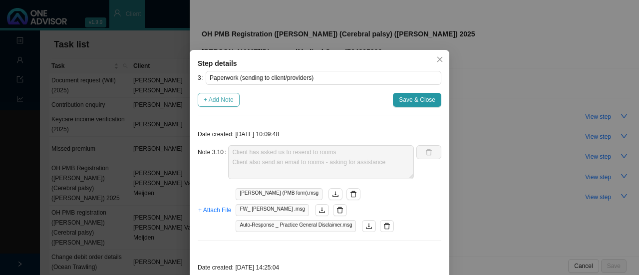
type textarea "Follow up with rooms"
type textarea "Tried to call rooms - No answer Follow up with client too."
type textarea "Sent forms to provider"
type textarea "Called client 26.08.2025. Reminder to send through forms. Client mentioned she …"
type textarea "Follow up with client (whatsapp & phone call): - Client will send us form with …"
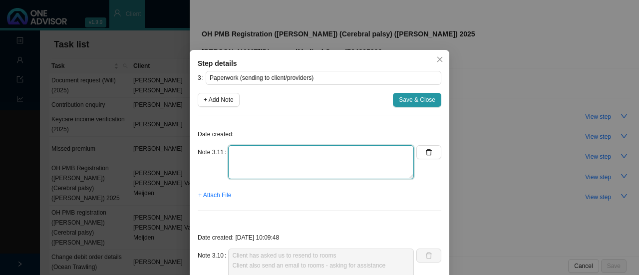
click at [247, 175] on textarea at bounding box center [321, 162] width 186 height 34
type textarea "P"
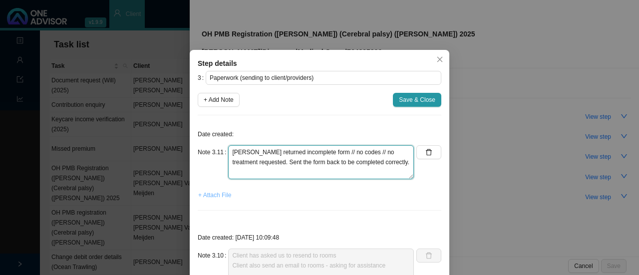
type textarea "Prof Scher returned incomplete form // no codes // no treatment requested. Sent…"
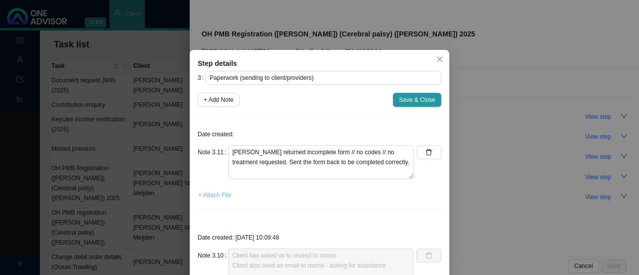
click at [211, 197] on span "+ Attach File" at bounding box center [214, 195] width 33 height 10
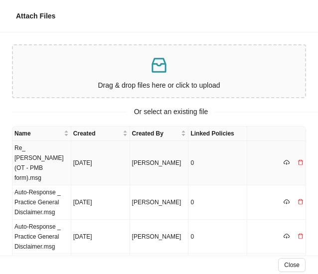
click at [57, 151] on td "Re_ Everly-Grace (OT - PMB form).msg" at bounding box center [41, 163] width 59 height 44
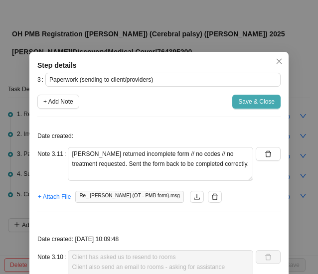
click at [257, 102] on span "Save & Close" at bounding box center [257, 102] width 36 height 10
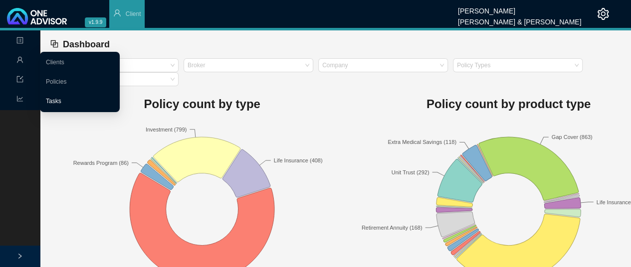
drag, startPoint x: 56, startPoint y: 98, endPoint x: 106, endPoint y: 98, distance: 49.9
click at [56, 98] on link "Tasks" at bounding box center [53, 101] width 15 height 7
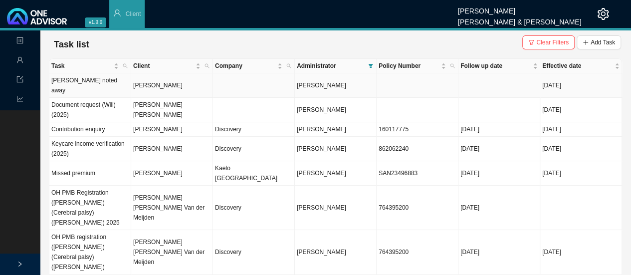
click at [297, 82] on span "[PERSON_NAME]" at bounding box center [321, 85] width 49 height 7
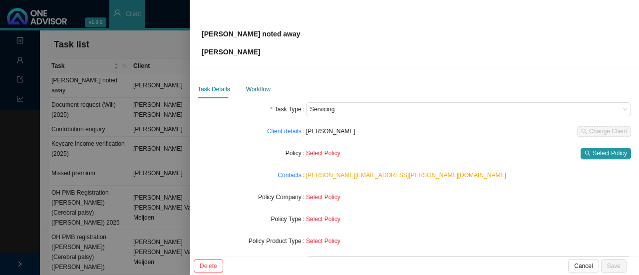
drag, startPoint x: 253, startPoint y: 87, endPoint x: 267, endPoint y: 87, distance: 14.5
click at [253, 87] on div "Workflow" at bounding box center [258, 89] width 24 height 10
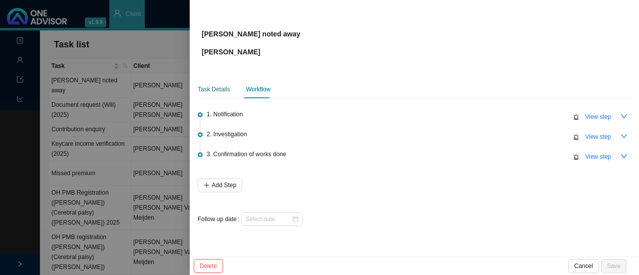
click at [218, 87] on div "Task Details" at bounding box center [214, 89] width 32 height 10
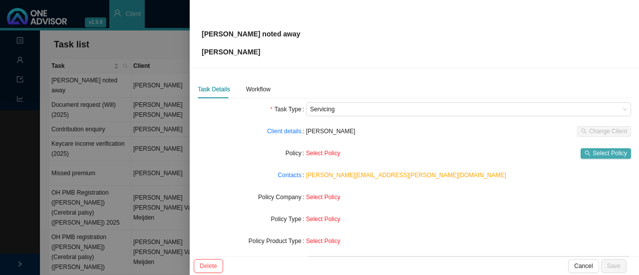
click at [596, 153] on span "Select Policy" at bounding box center [609, 153] width 34 height 10
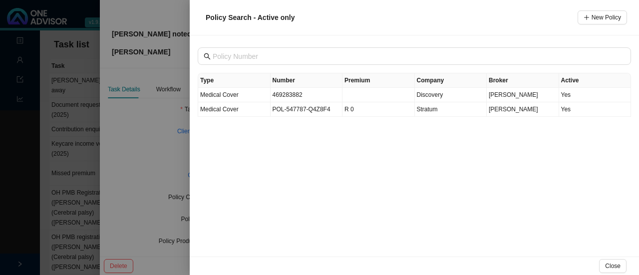
click at [144, 129] on div at bounding box center [319, 137] width 639 height 275
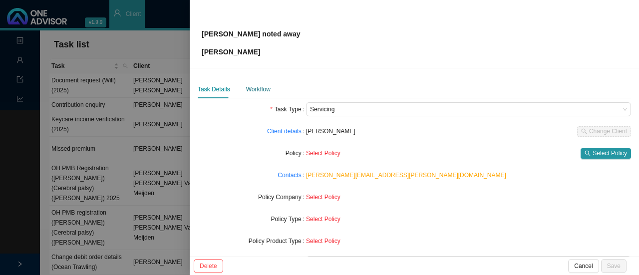
drag, startPoint x: 247, startPoint y: 87, endPoint x: 261, endPoint y: 92, distance: 15.3
click at [247, 86] on div "Workflow" at bounding box center [258, 89] width 24 height 10
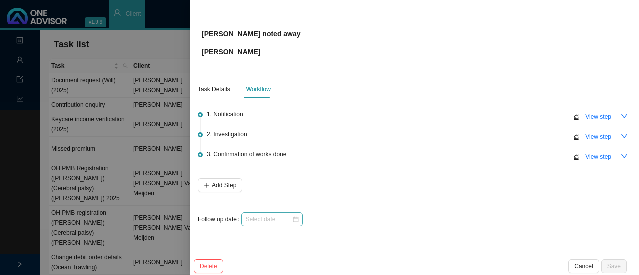
click at [295, 218] on div at bounding box center [271, 219] width 53 height 10
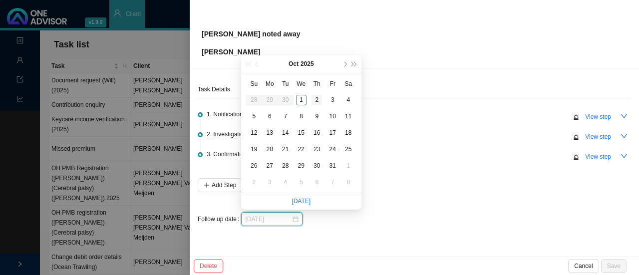
type input "[DATE]"
click at [315, 97] on div "2" at bounding box center [316, 100] width 10 height 10
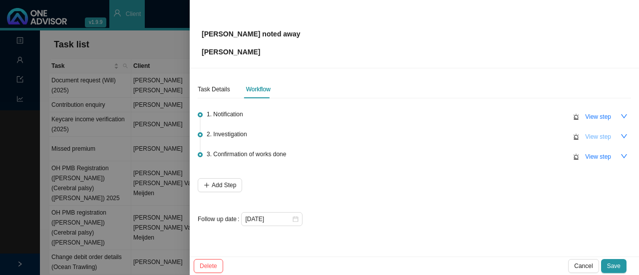
click at [593, 138] on span "View step" at bounding box center [598, 137] width 26 height 10
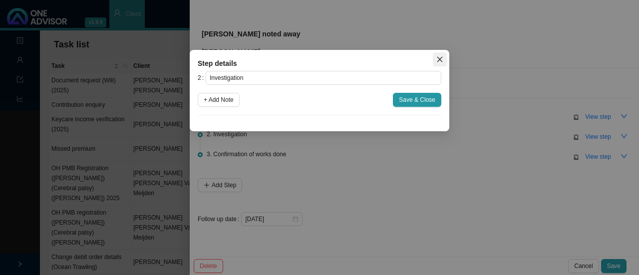
click at [440, 57] on icon "close" at bounding box center [439, 59] width 7 height 7
